Goal: Information Seeking & Learning: Learn about a topic

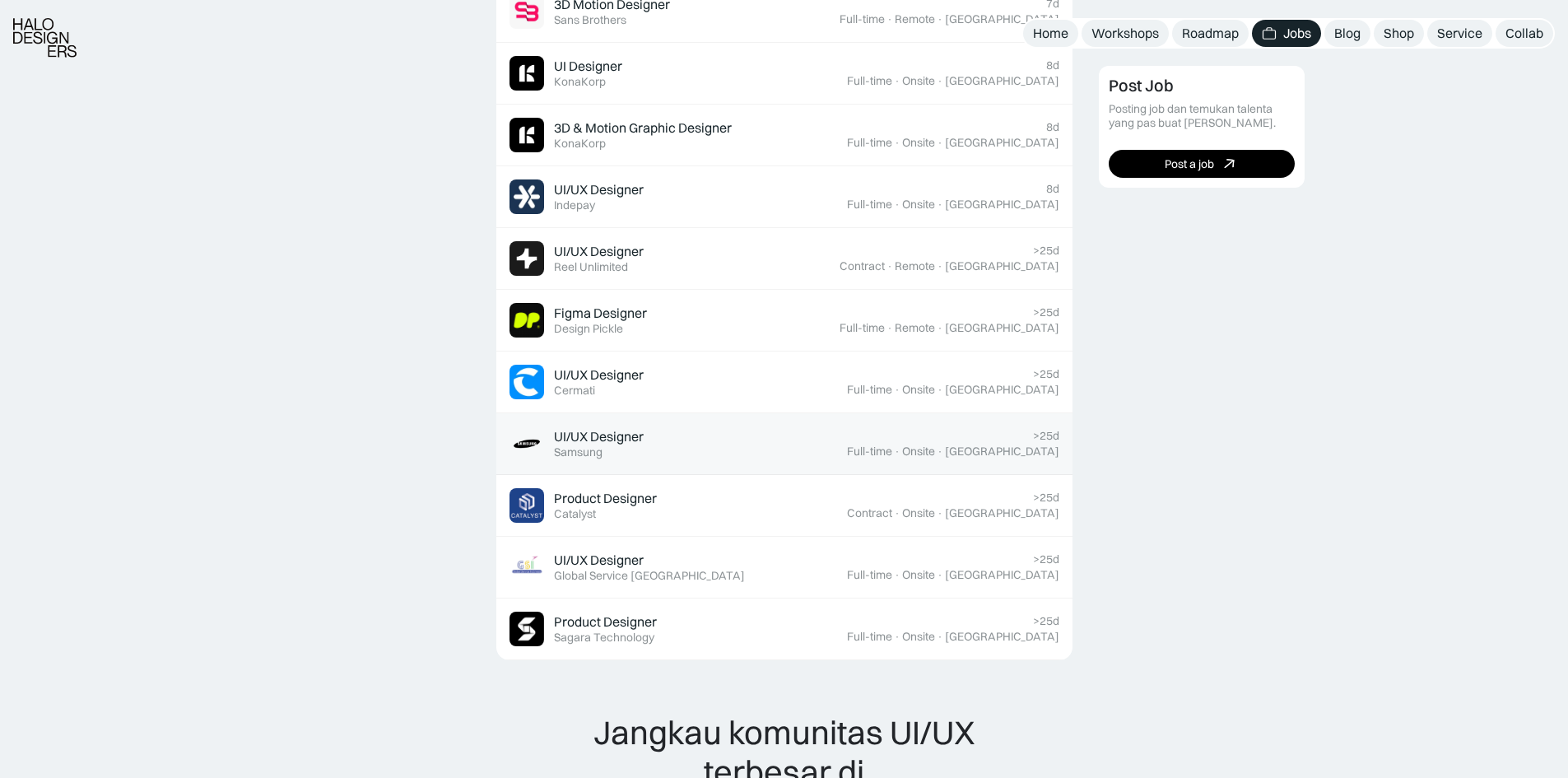
scroll to position [622, 0]
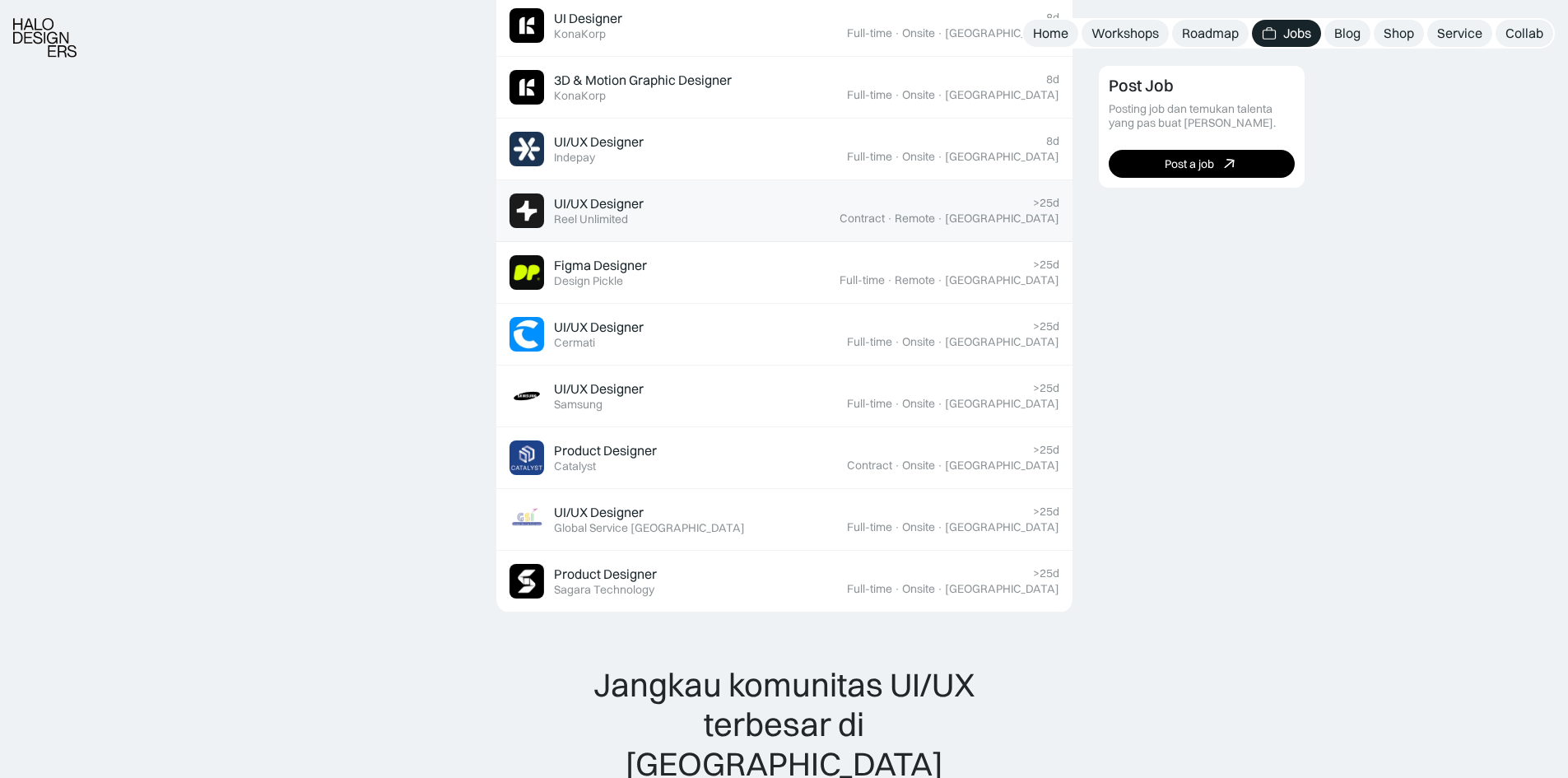
click at [712, 220] on div "UI/UX Designer Featured Reel Unlimited" at bounding box center [674, 210] width 330 height 35
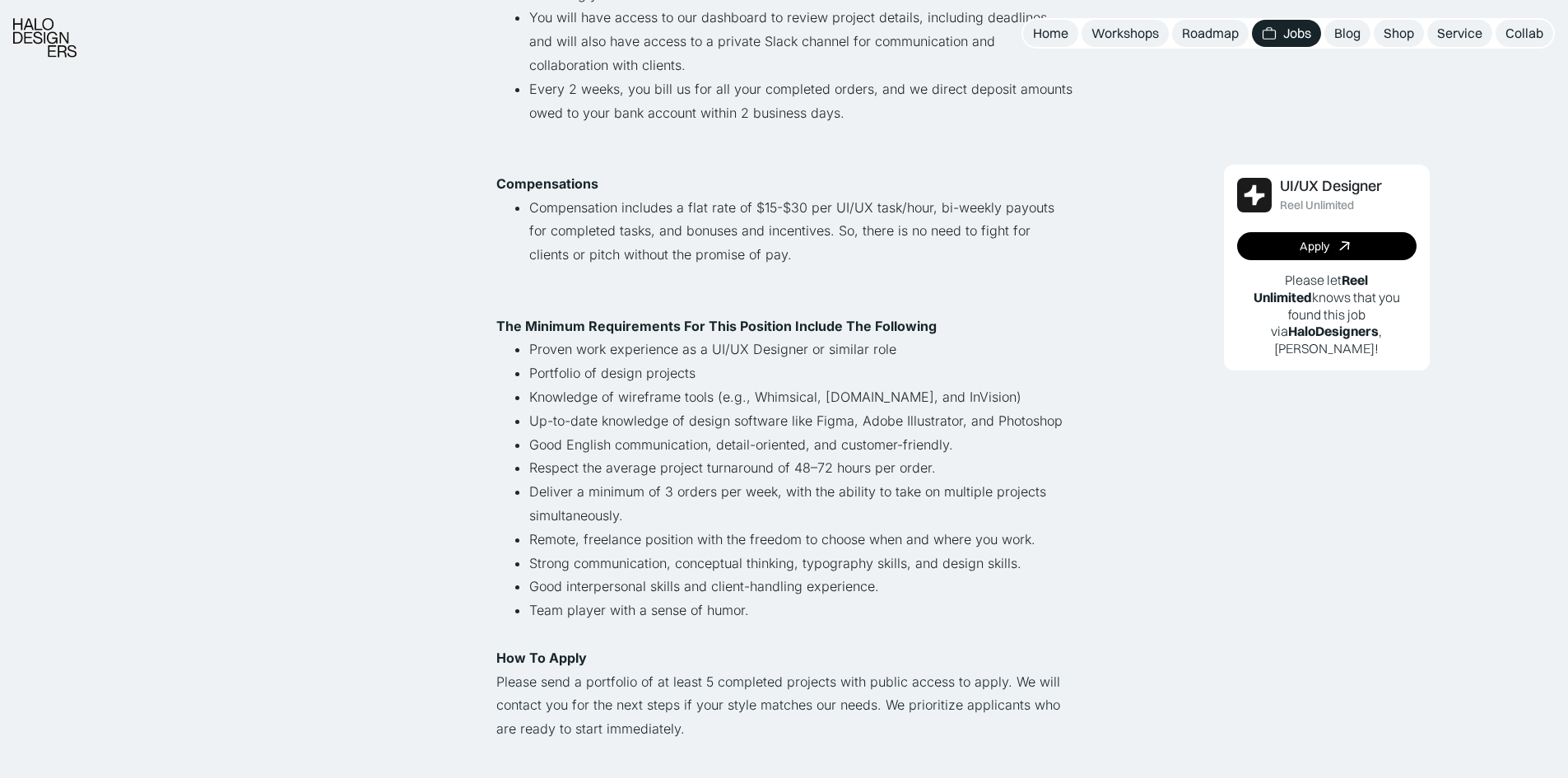
scroll to position [823, 0]
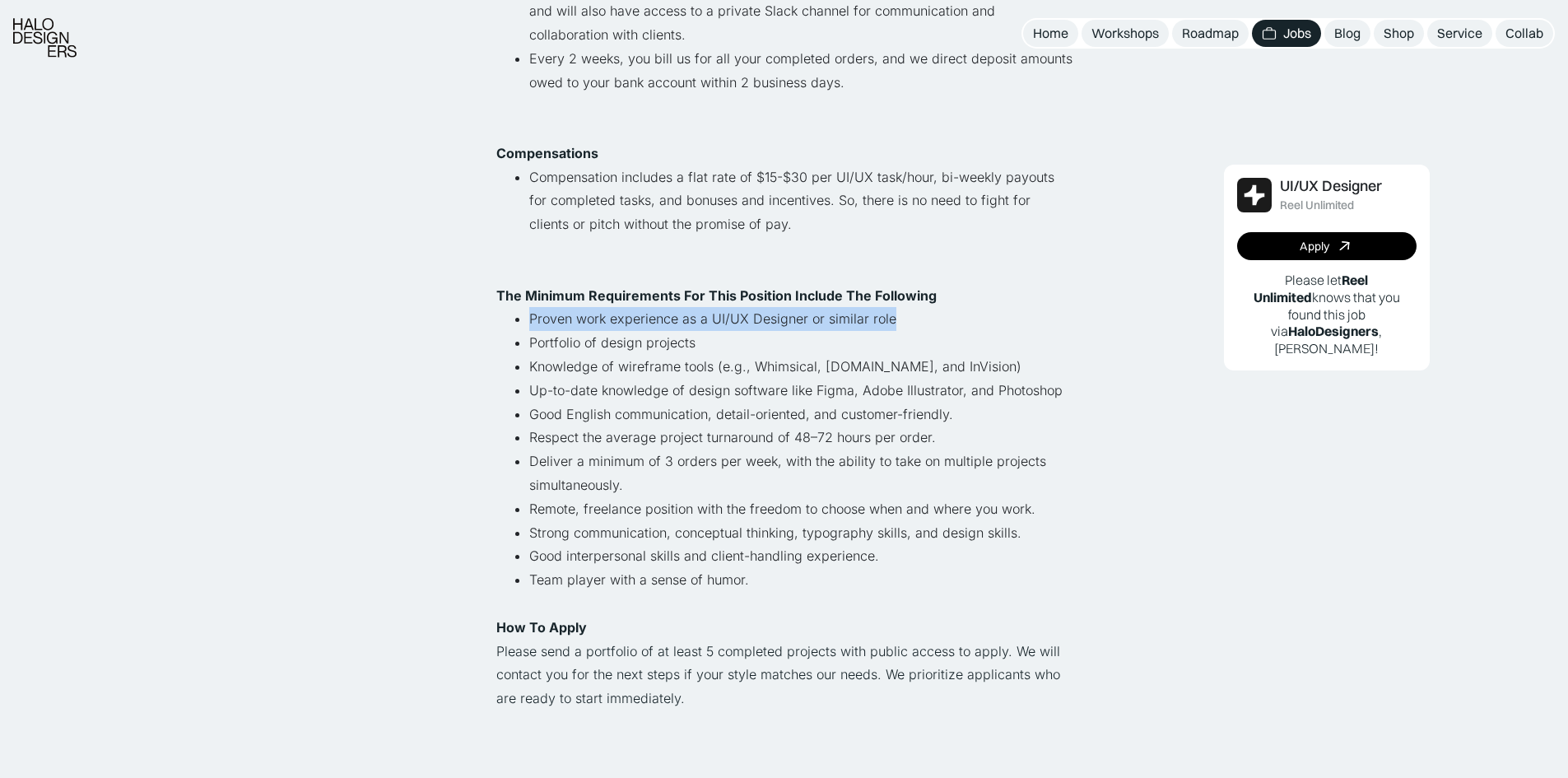
drag, startPoint x: 932, startPoint y: 316, endPoint x: 563, endPoint y: 325, distance: 369.1
click at [524, 320] on ul "Proven work experience as a UI/UX Designer or similar role Portfolio of design …" at bounding box center [784, 460] width 576 height 308
click at [620, 330] on li "Proven work experience as a UI/UX Designer or similar role" at bounding box center [800, 319] width 543 height 24
drag, startPoint x: 705, startPoint y: 334, endPoint x: 547, endPoint y: 347, distance: 158.5
click at [547, 347] on li "Portfolio of design projects" at bounding box center [800, 343] width 543 height 24
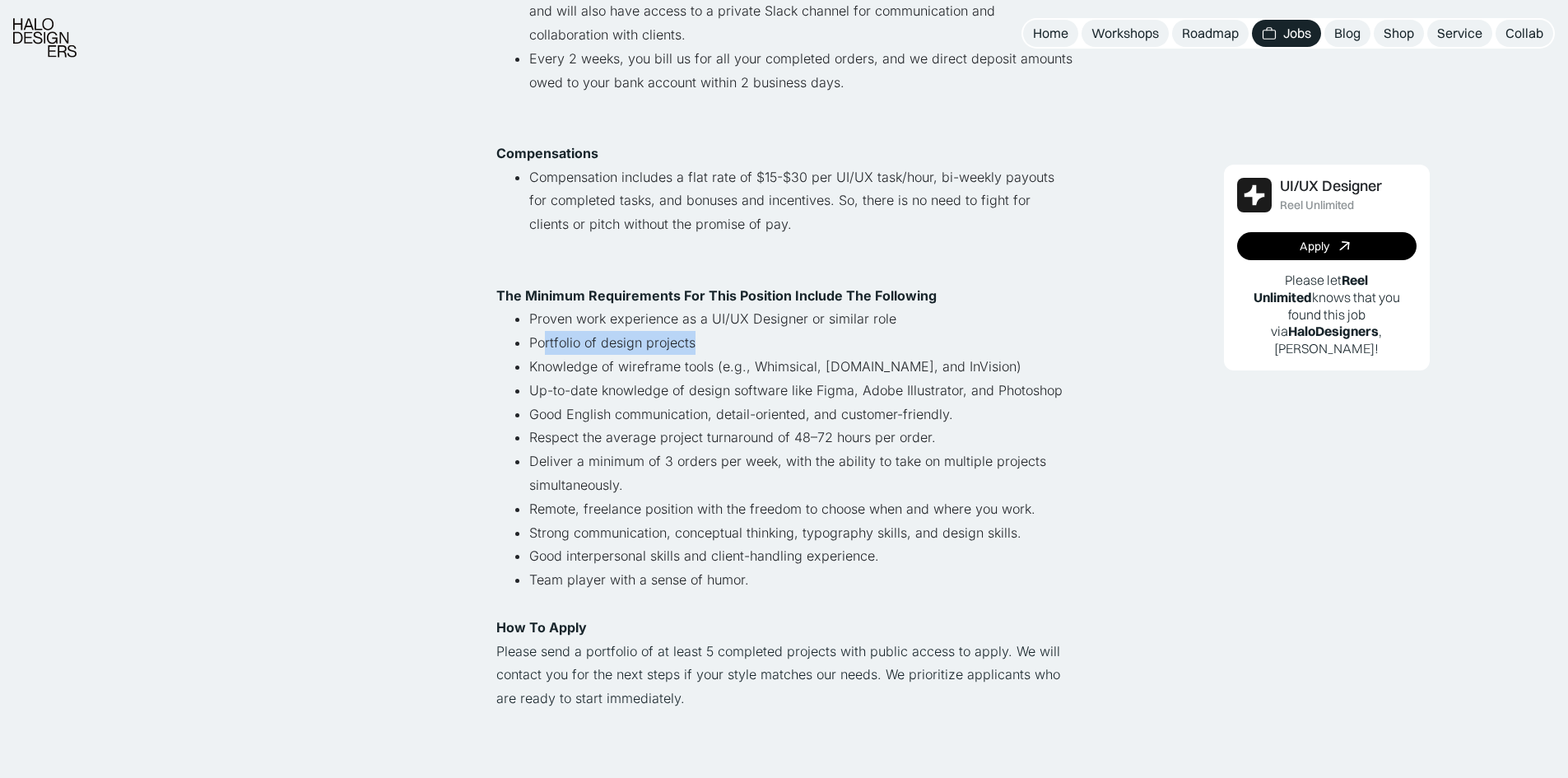
click at [613, 349] on li "Portfolio of design projects" at bounding box center [800, 343] width 543 height 24
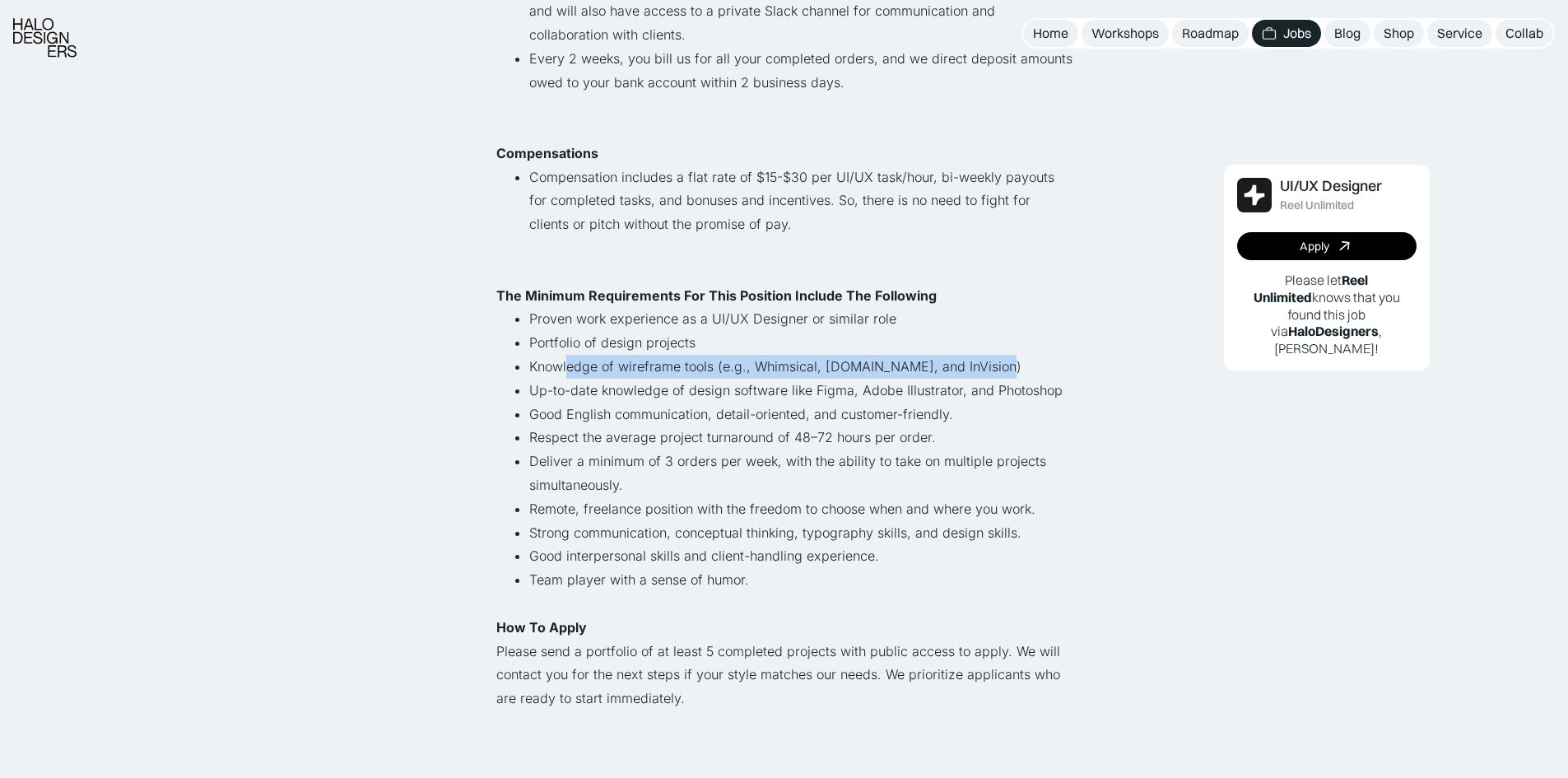
drag, startPoint x: 1034, startPoint y: 364, endPoint x: 566, endPoint y: 366, distance: 468.0
click at [566, 366] on li "Knowledge of wireframe tools (e.g., Whimsical, Wireframe.cc, and InVision)" at bounding box center [800, 367] width 543 height 24
click at [728, 368] on li "Knowledge of wireframe tools (e.g., Whimsical, Wireframe.cc, and InVision)" at bounding box center [800, 367] width 543 height 24
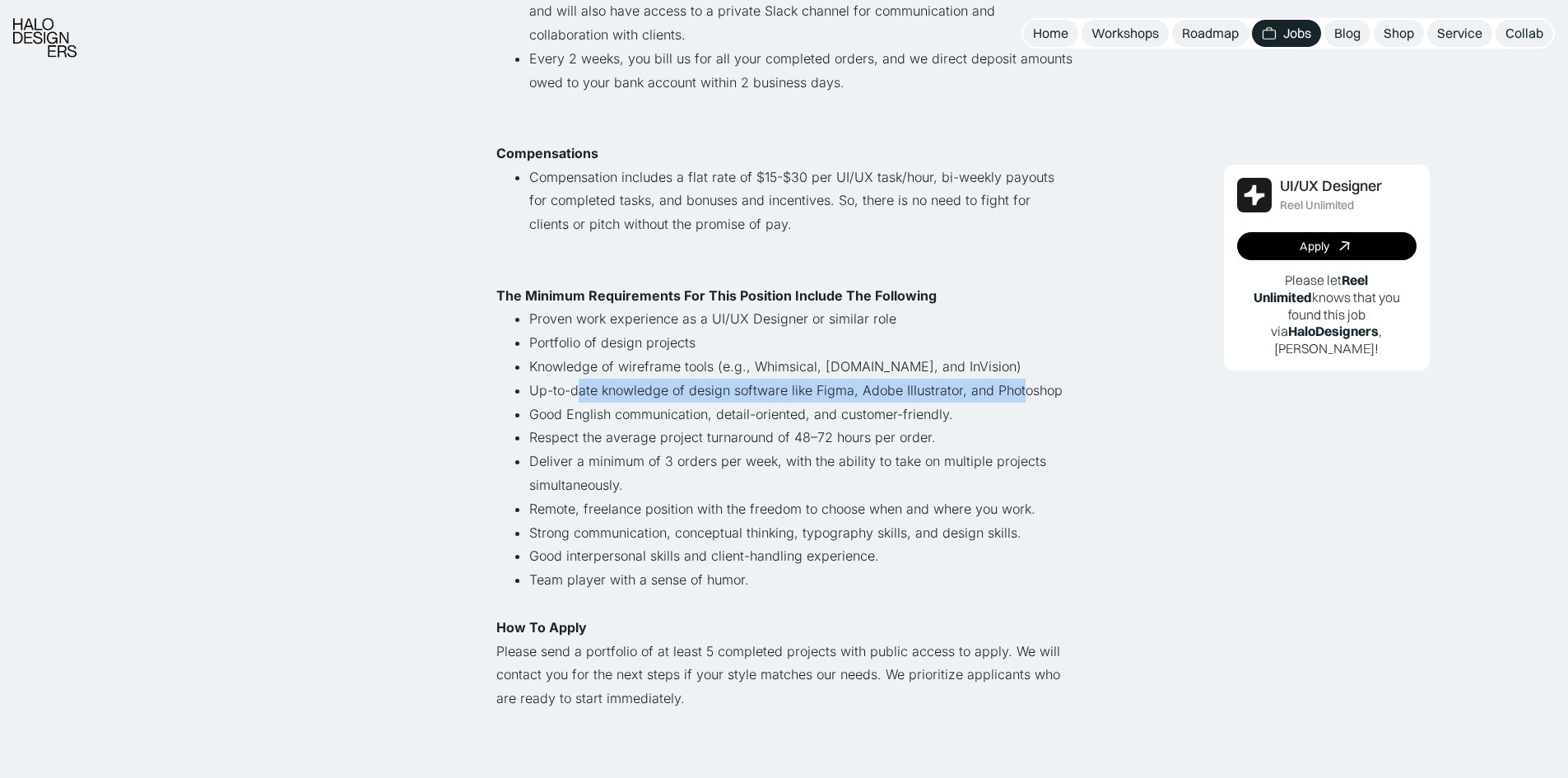
drag, startPoint x: 819, startPoint y: 383, endPoint x: 581, endPoint y: 383, distance: 238.0
click at [581, 383] on li "Up-to-date knowledge of design software like Figma, Adobe Illustrator, and Phot…" at bounding box center [800, 390] width 543 height 24
click at [580, 383] on li "Up-to-date knowledge of design software like Figma, Adobe Illustrator, and Phot…" at bounding box center [800, 390] width 543 height 24
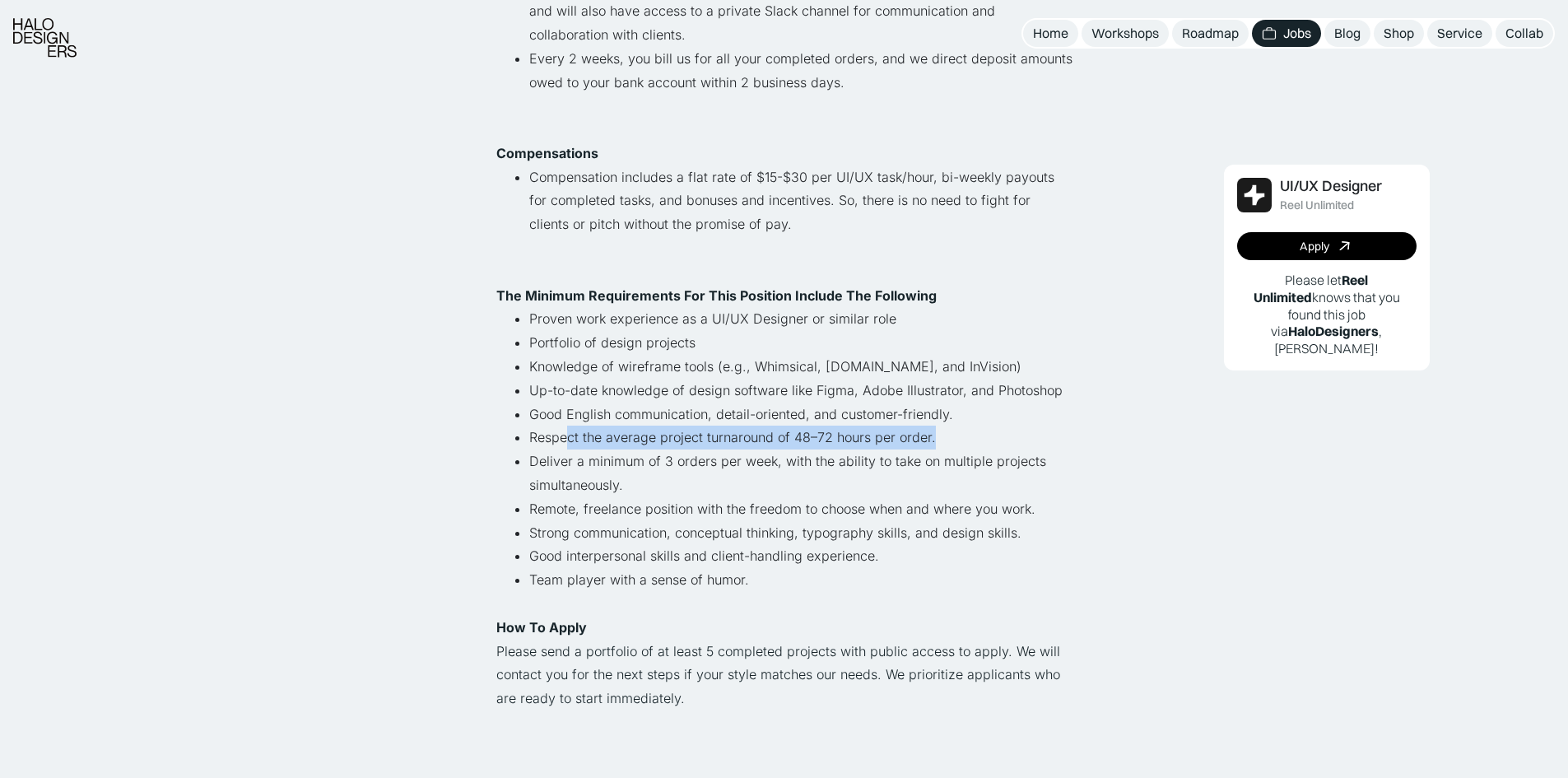
drag, startPoint x: 995, startPoint y: 431, endPoint x: 571, endPoint y: 431, distance: 424.0
click at [571, 431] on li "Respect the average project turnaround of 48–72 hours per order." at bounding box center [800, 437] width 543 height 24
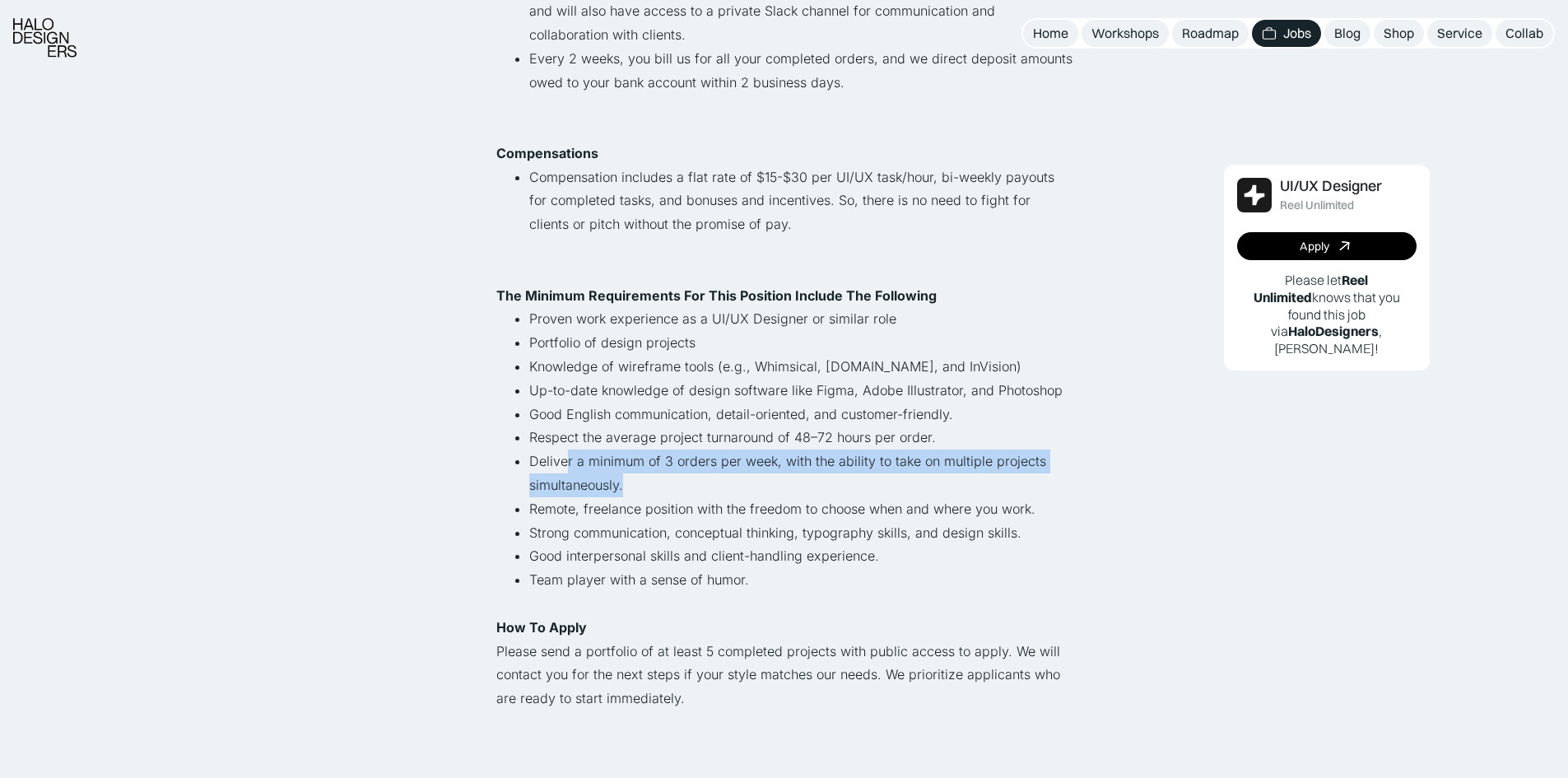
drag, startPoint x: 649, startPoint y: 480, endPoint x: 566, endPoint y: 460, distance: 85.4
click at [566, 460] on li "Deliver a minimum of 3 orders per week, with the ability to take on multiple pr…" at bounding box center [800, 473] width 543 height 48
click at [584, 460] on li "Deliver a minimum of 3 orders per week, with the ability to take on multiple pr…" at bounding box center [800, 473] width 543 height 48
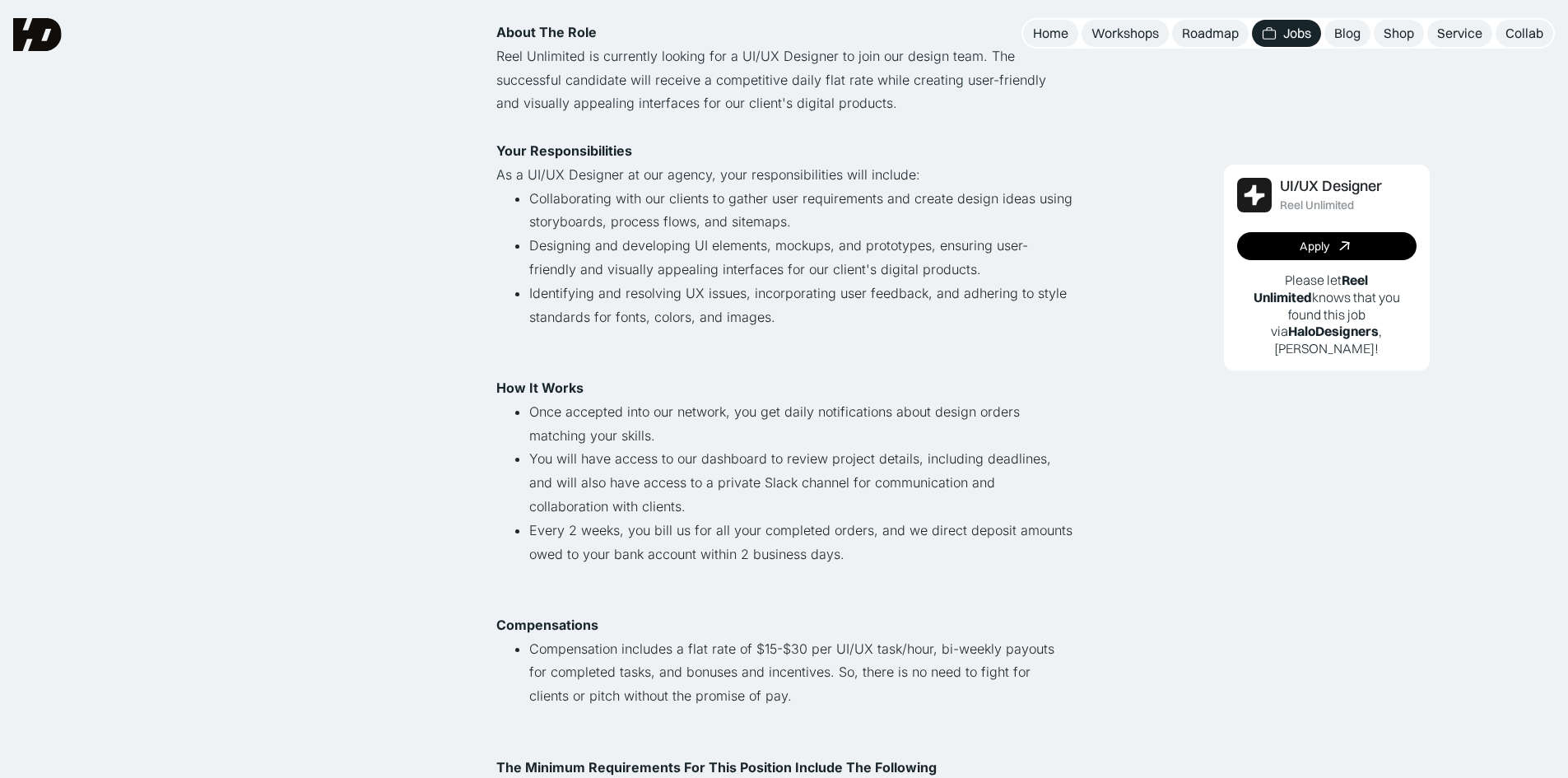
scroll to position [330, 0]
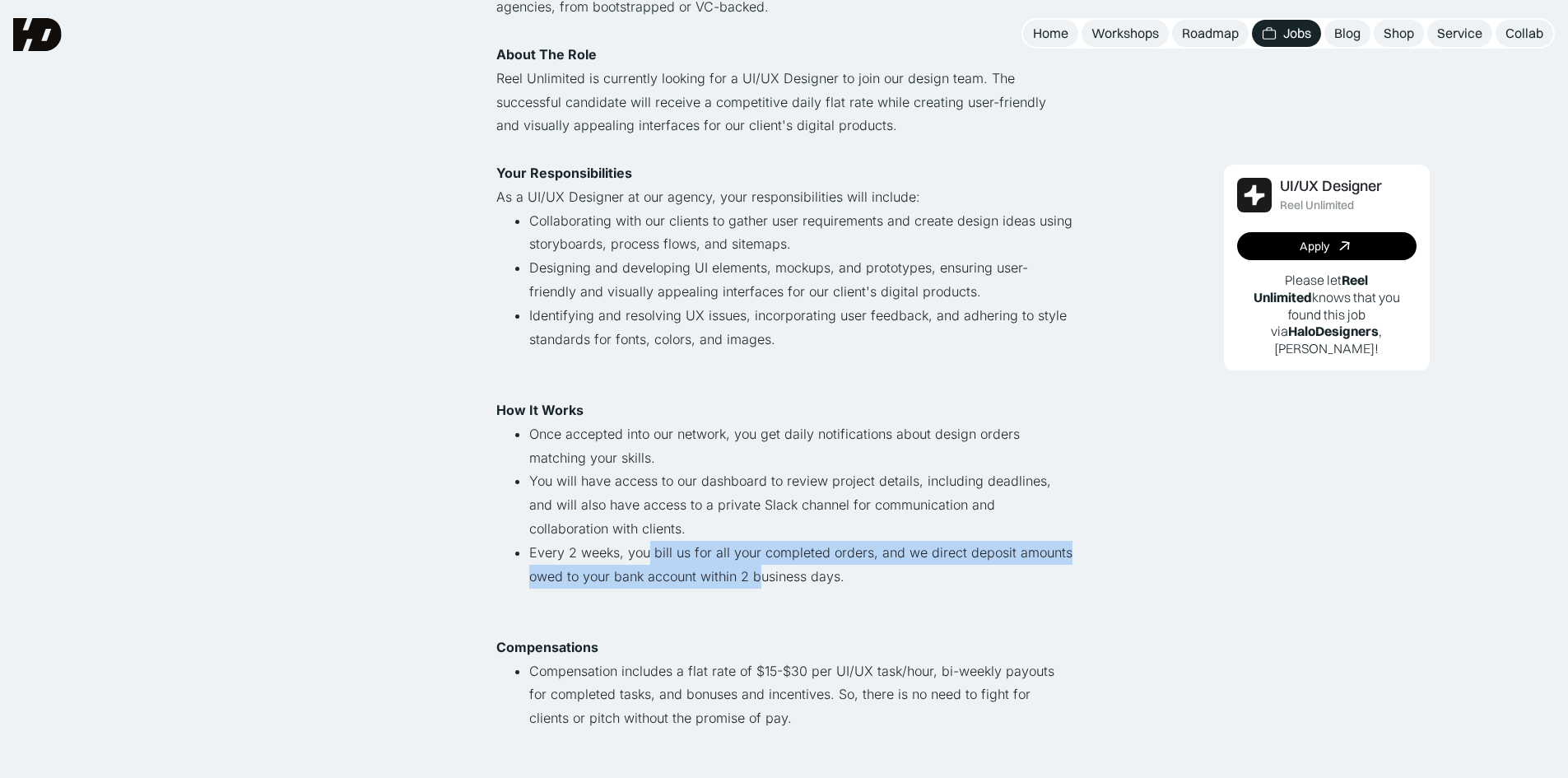
drag, startPoint x: 649, startPoint y: 554, endPoint x: 784, endPoint y: 561, distance: 135.2
click at [760, 564] on li "Every 2 weeks, you bill us for all your completed orders, and we direct deposit…" at bounding box center [800, 576] width 543 height 71
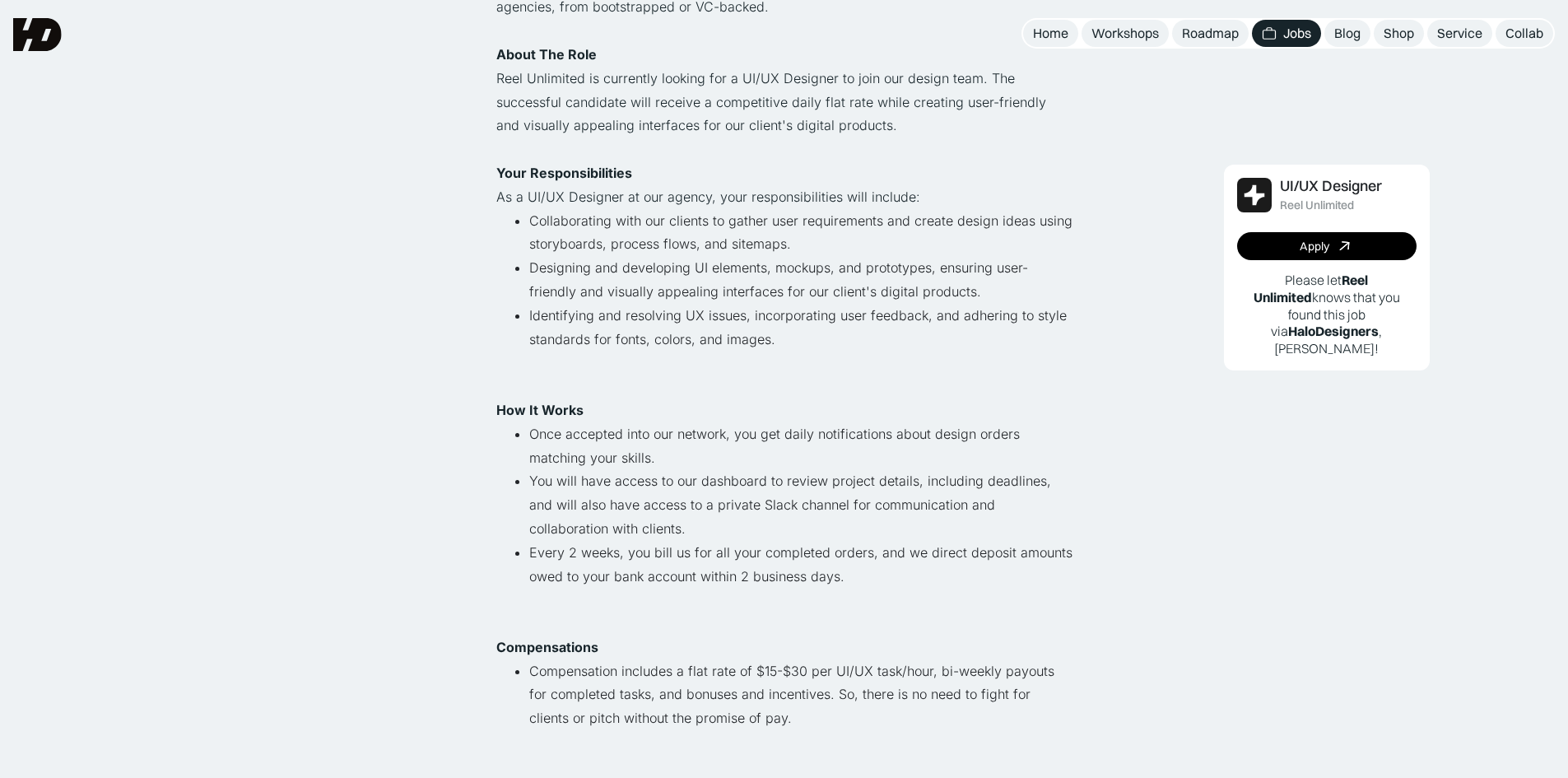
click at [812, 559] on li "Every 2 weeks, you bill us for all your completed orders, and we direct deposit…" at bounding box center [800, 576] width 543 height 71
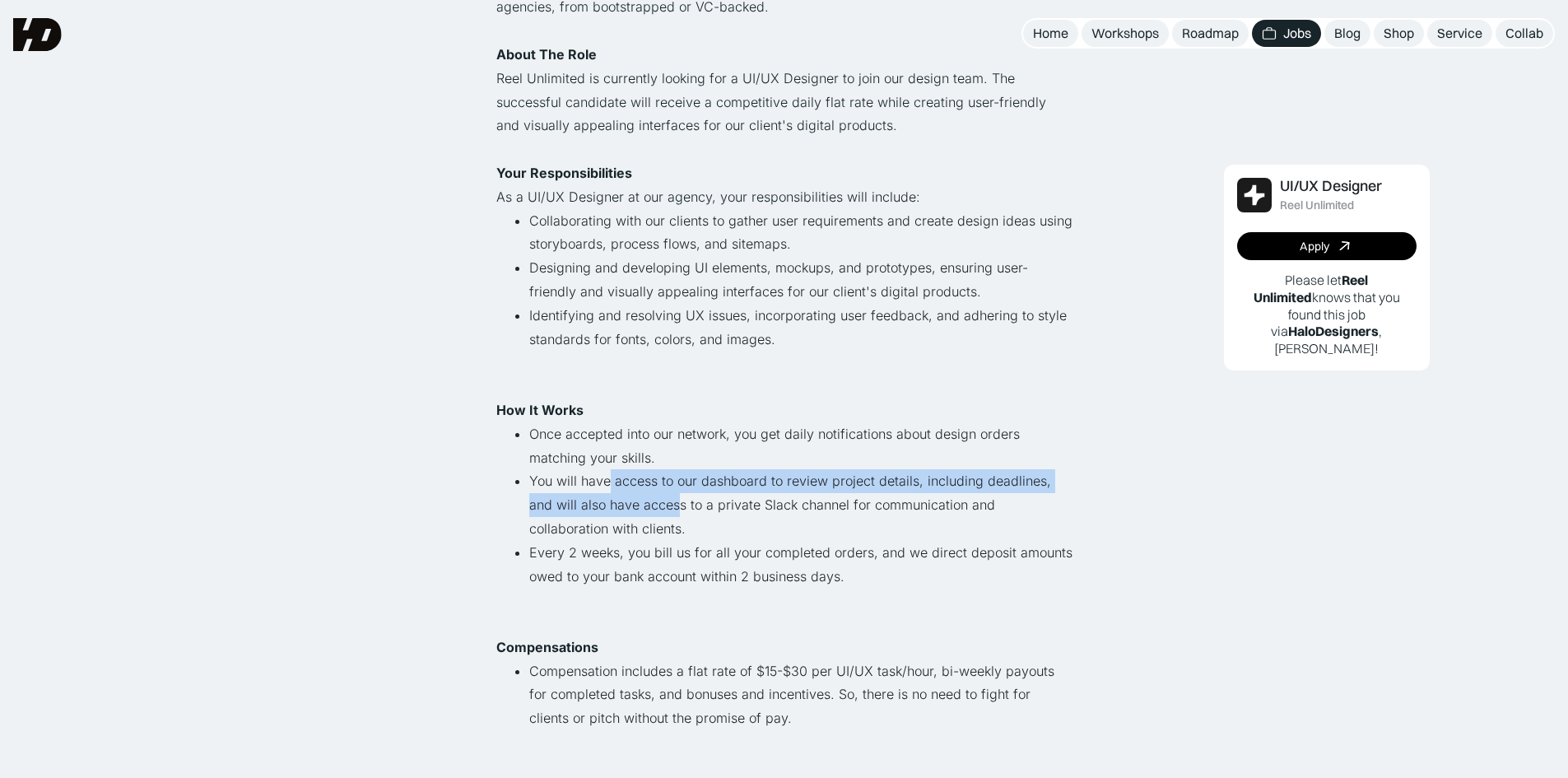
drag, startPoint x: 610, startPoint y: 477, endPoint x: 654, endPoint y: 505, distance: 52.2
click at [652, 505] on li "You will have access to our dashboard to review project details, including dead…" at bounding box center [800, 504] width 543 height 71
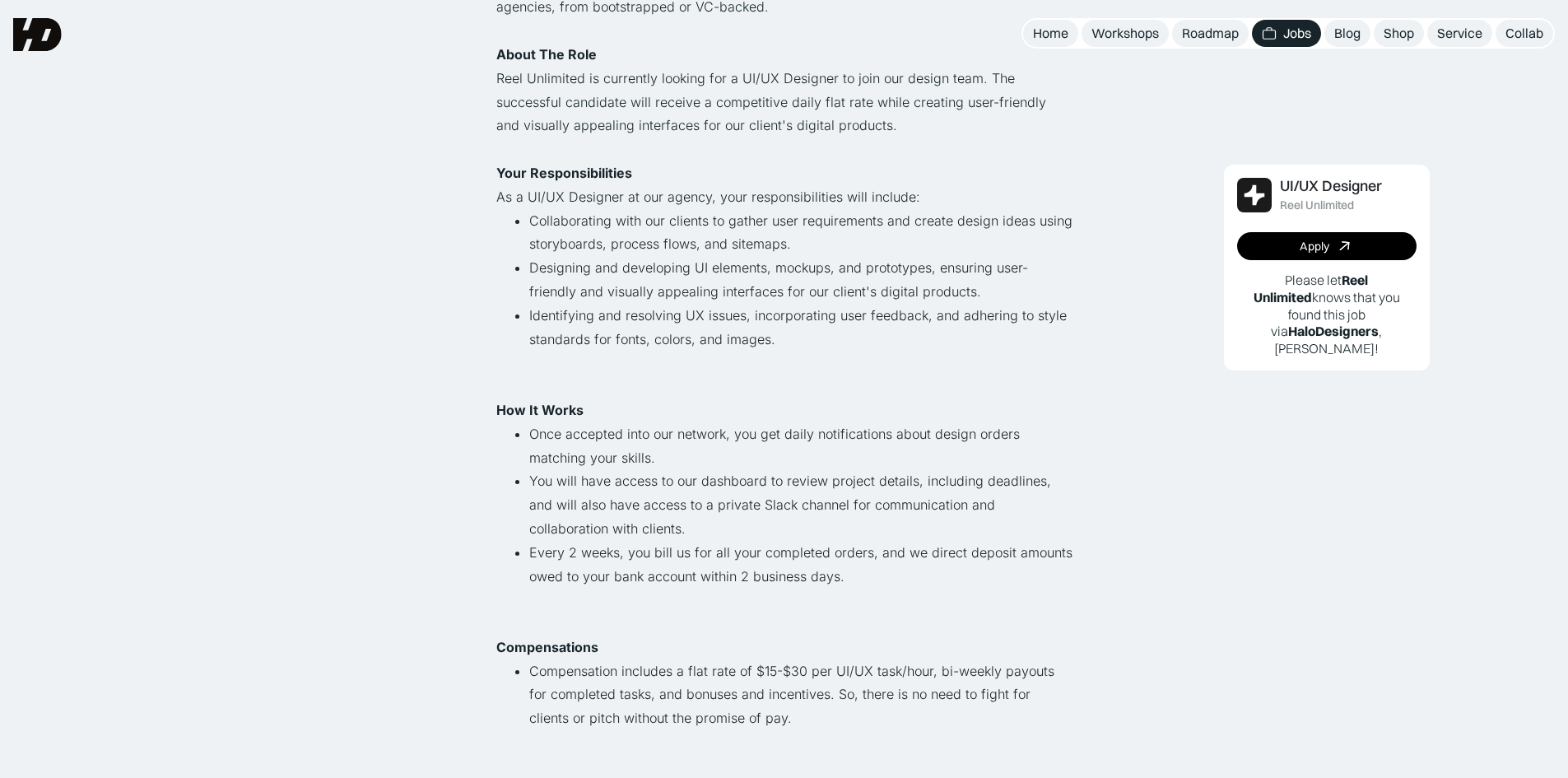
click at [654, 505] on li "You will have access to our dashboard to review project details, including dead…" at bounding box center [800, 504] width 543 height 71
drag, startPoint x: 537, startPoint y: 551, endPoint x: 660, endPoint y: 553, distance: 123.0
click at [660, 553] on li "Every 2 weeks, you bill us for all your completed orders, and we direct deposit…" at bounding box center [800, 576] width 543 height 71
click at [699, 553] on li "Every 2 weeks, you bill us for all your completed orders, and we direct deposit…" at bounding box center [800, 576] width 543 height 71
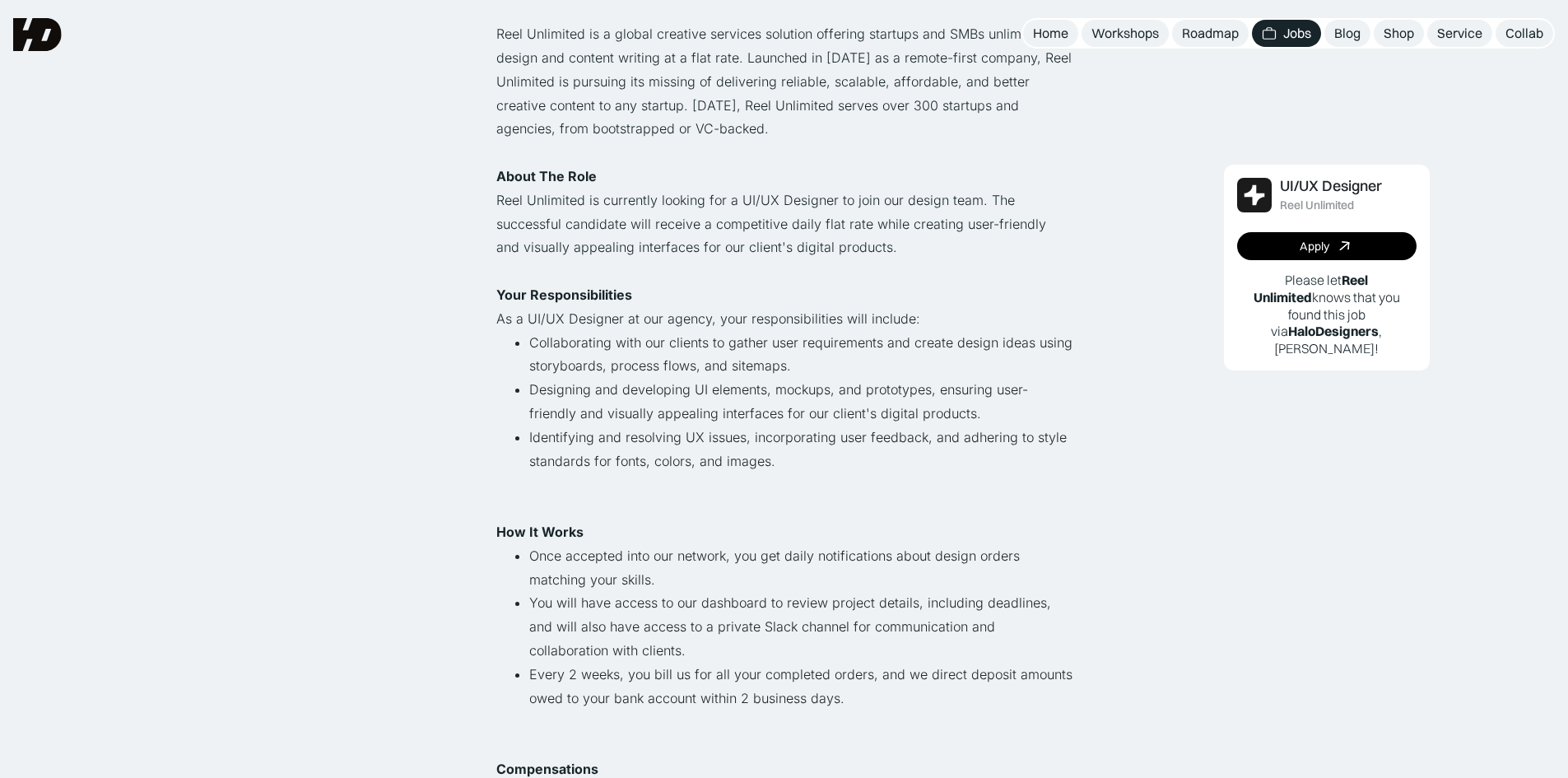
scroll to position [0, 0]
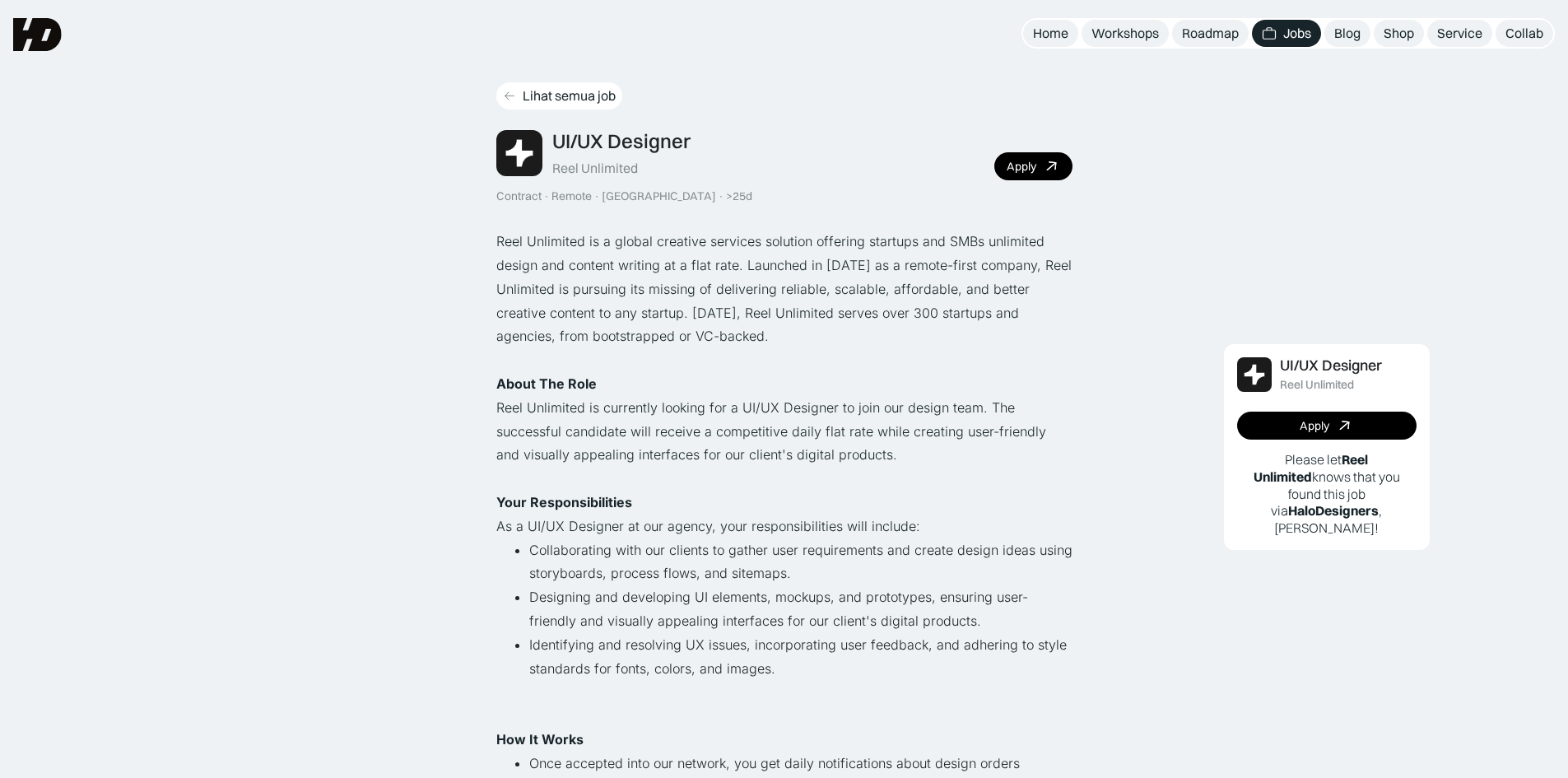
click at [534, 92] on div "Lihat semua job" at bounding box center [569, 96] width 93 height 17
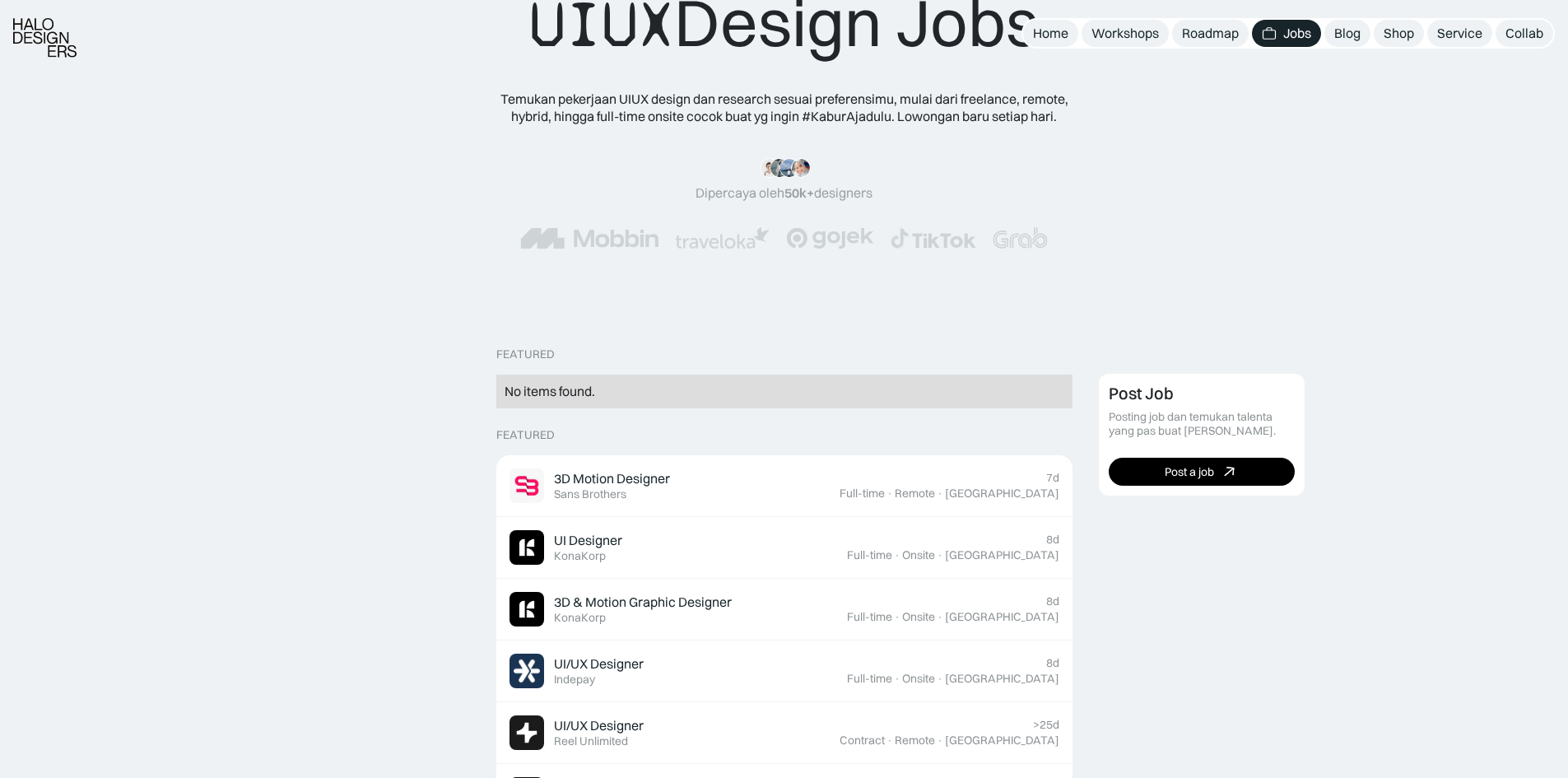
scroll to position [411, 0]
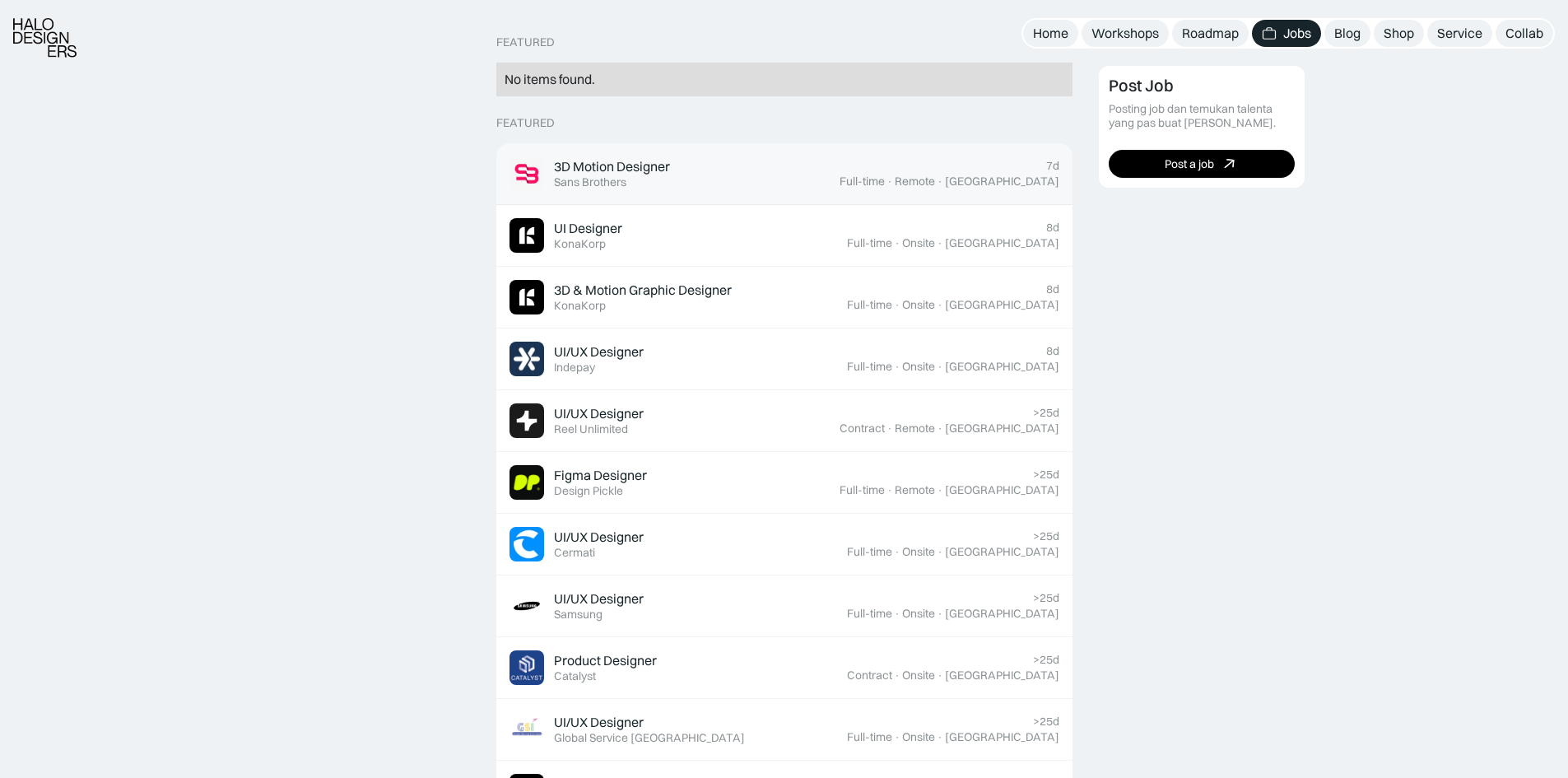
click at [765, 193] on link "3D Motion Designer Featured Sans Brothers 7d Full-time · Remote · [GEOGRAPHIC_D…" at bounding box center [784, 174] width 576 height 62
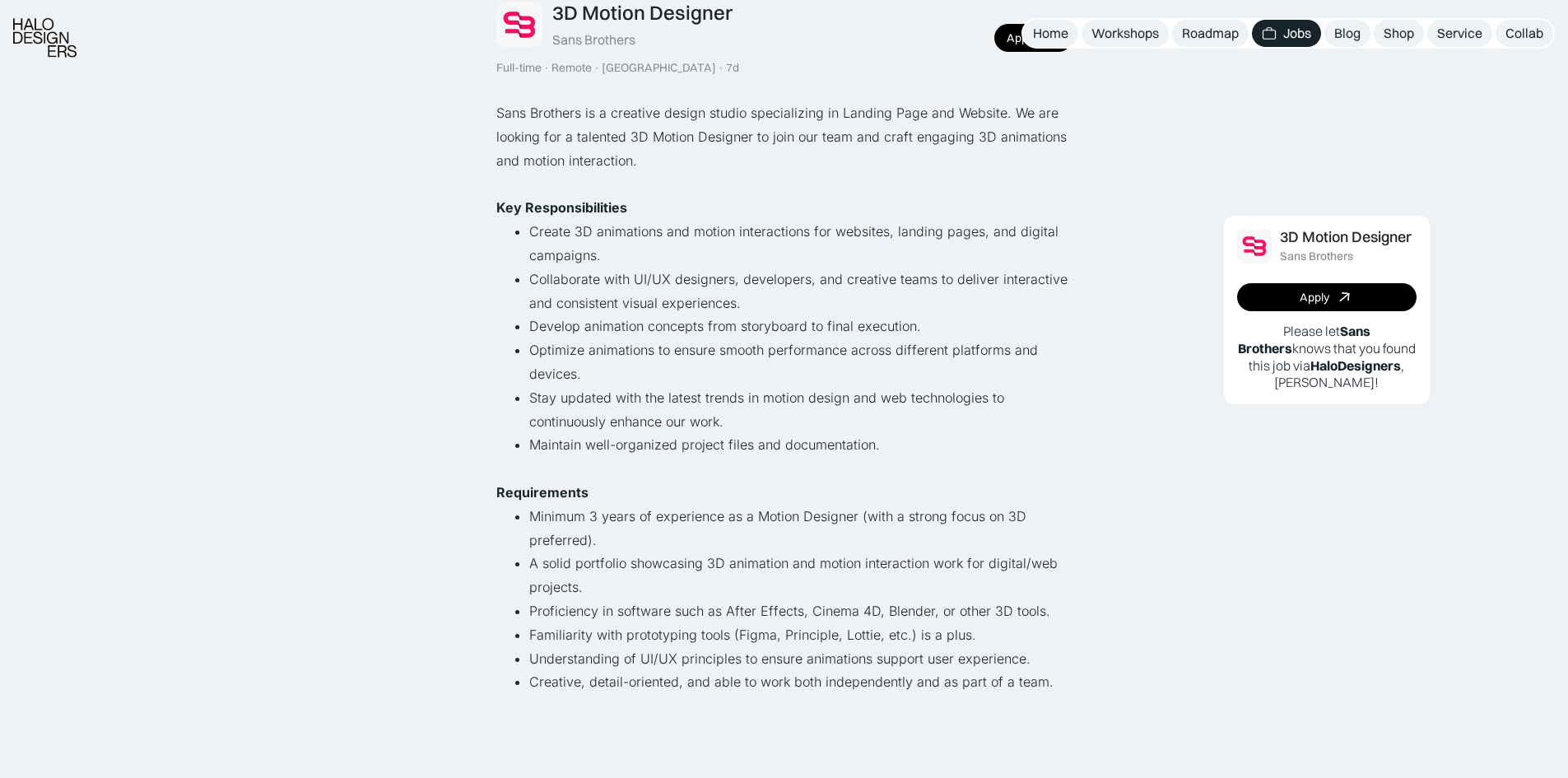
scroll to position [164, 0]
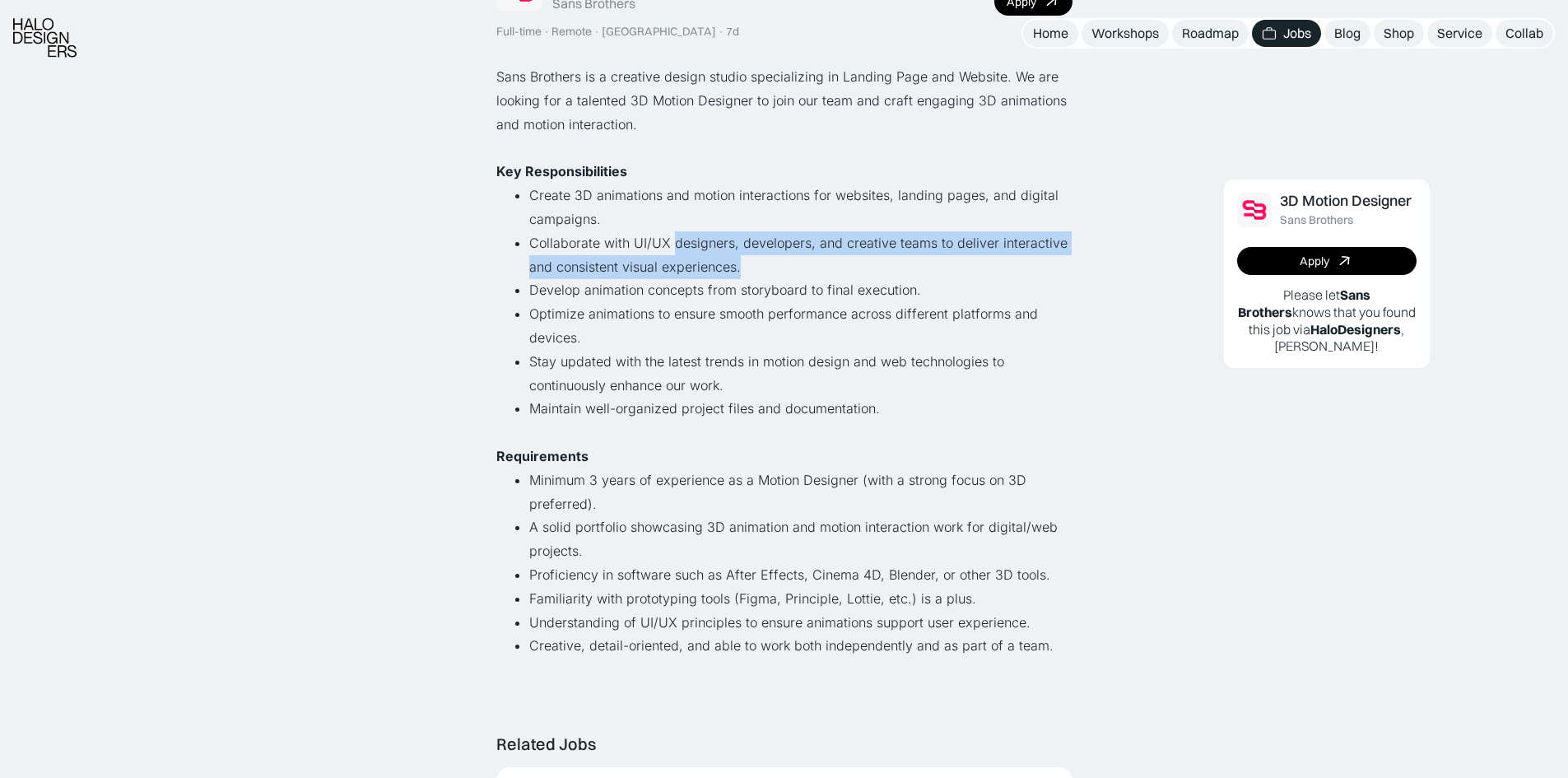
drag, startPoint x: 775, startPoint y: 258, endPoint x: 675, endPoint y: 235, distance: 102.6
click at [675, 235] on li "Collaborate with UI/UX designers, developers, and creative teams to deliver int…" at bounding box center [800, 255] width 543 height 48
click at [715, 242] on li "Collaborate with UI/UX designers, developers, and creative teams to deliver int…" at bounding box center [800, 255] width 543 height 48
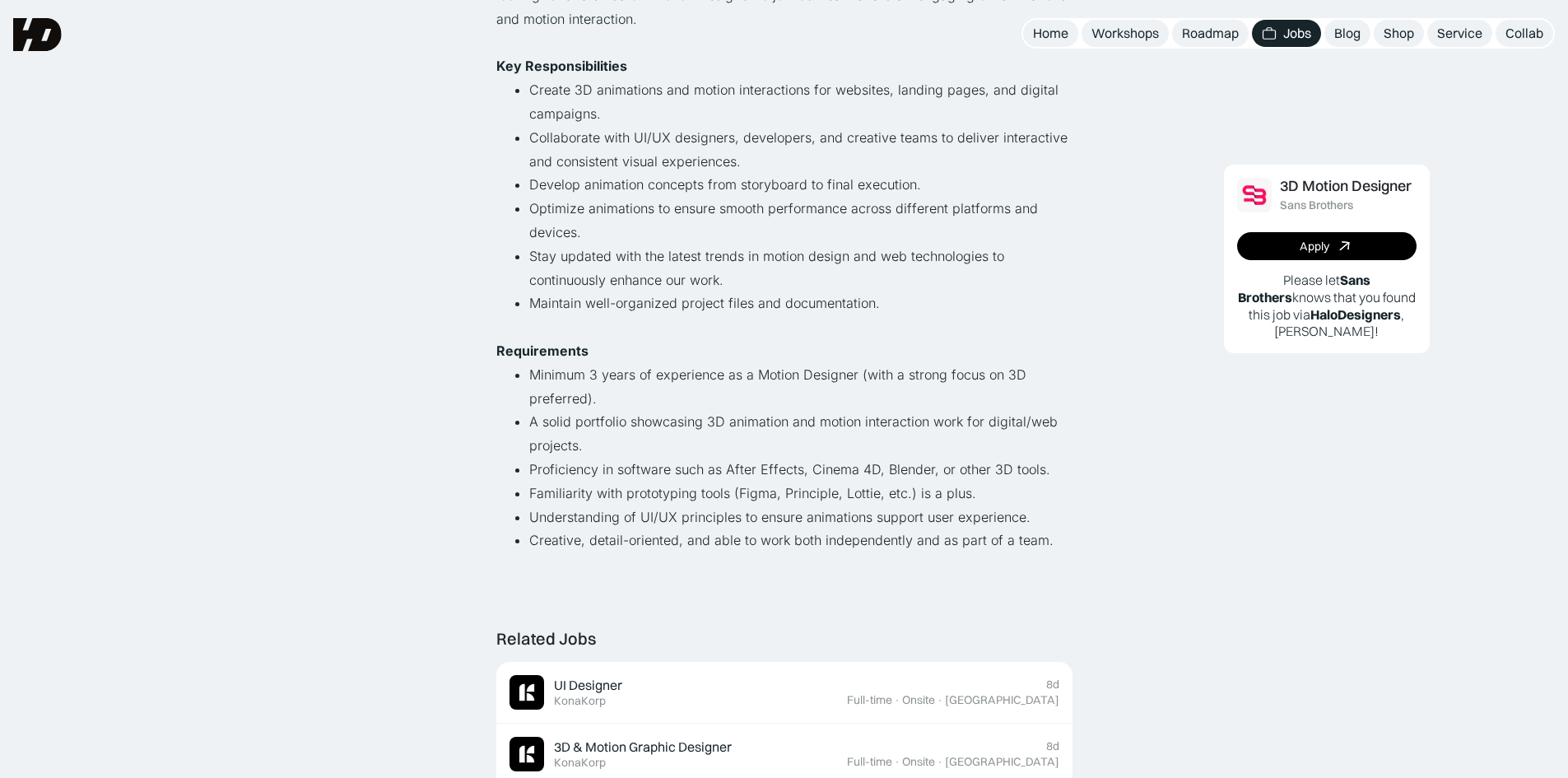
scroll to position [247, 0]
